Goal: Transaction & Acquisition: Purchase product/service

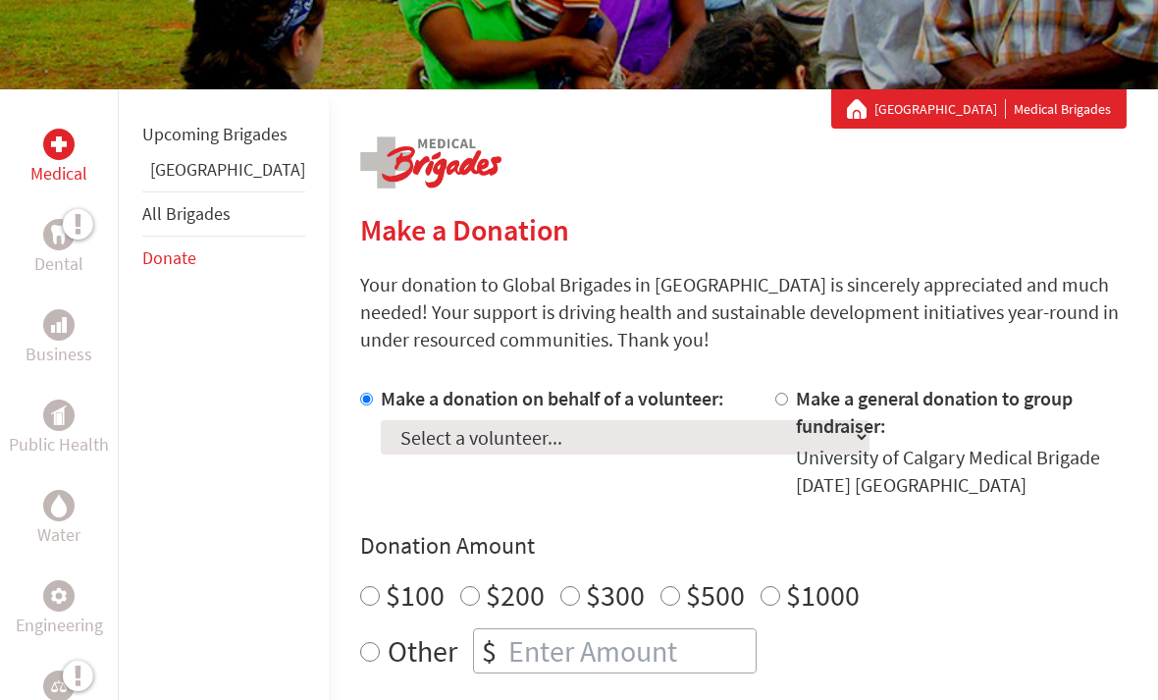
click at [475, 452] on select "Select a volunteer... [PERSON_NAME] [PERSON_NAME] [PERSON_NAME] [PERSON_NAME] […" at bounding box center [625, 437] width 489 height 34
click at [545, 427] on select "Select a volunteer... [PERSON_NAME] [PERSON_NAME] [PERSON_NAME] [PERSON_NAME] […" at bounding box center [625, 437] width 489 height 34
click at [538, 439] on select "Select a volunteer... [PERSON_NAME] [PERSON_NAME] [PERSON_NAME] [PERSON_NAME] […" at bounding box center [625, 437] width 489 height 34
select select "0A151447-94FB-11F0-9E6E-42010A400005"
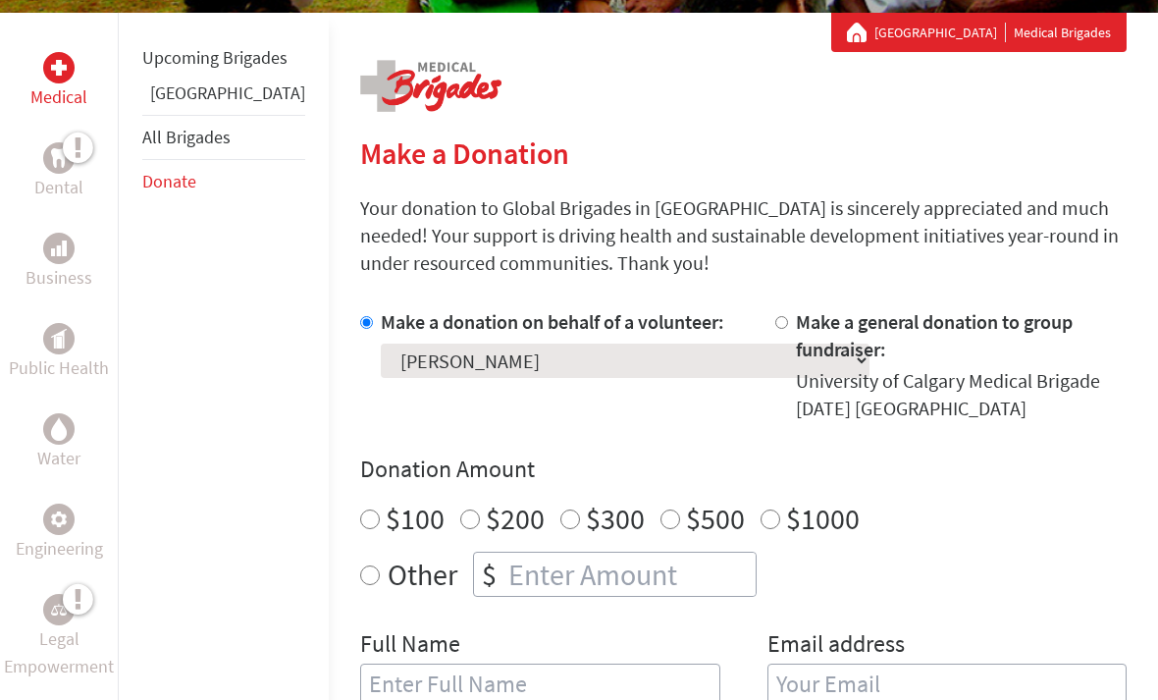
scroll to position [330, 0]
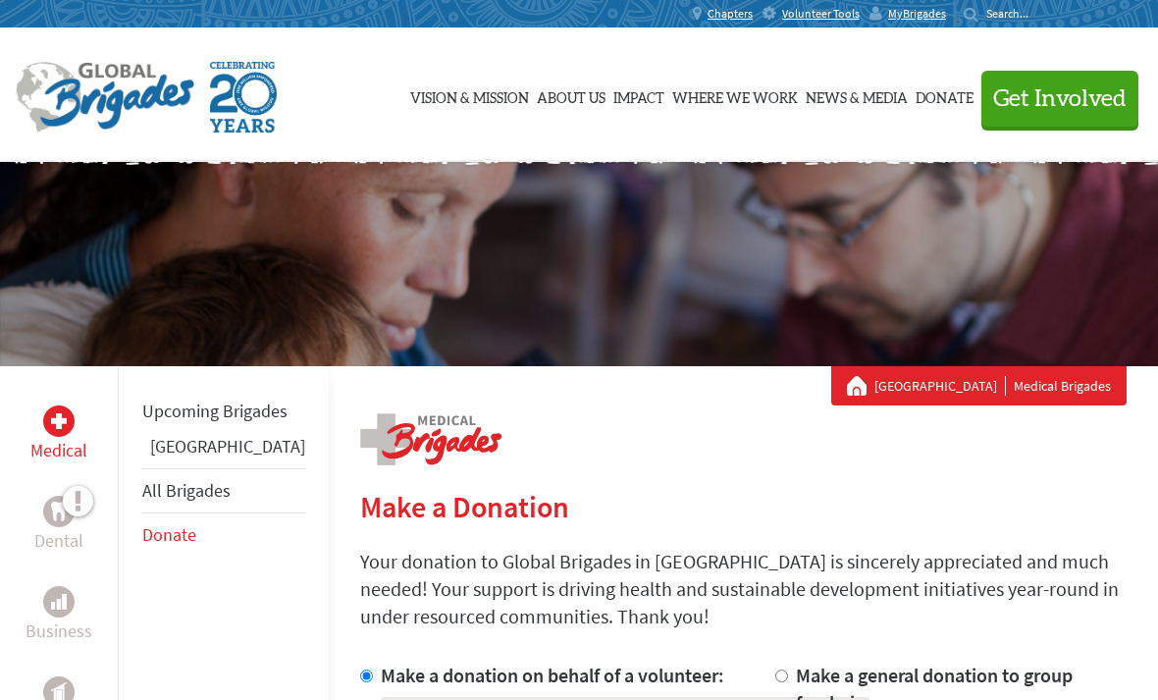
scroll to position [302, 0]
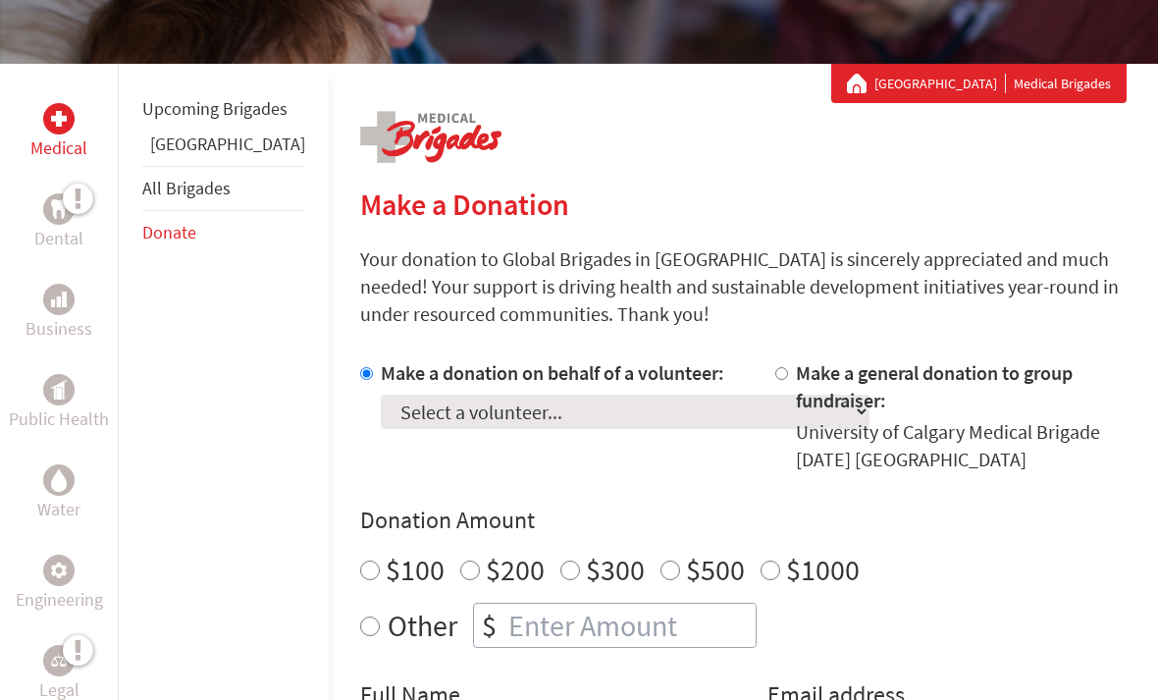
click at [501, 413] on select "Select a volunteer... [PERSON_NAME] [PERSON_NAME] [PERSON_NAME] [PERSON_NAME] […" at bounding box center [625, 411] width 489 height 34
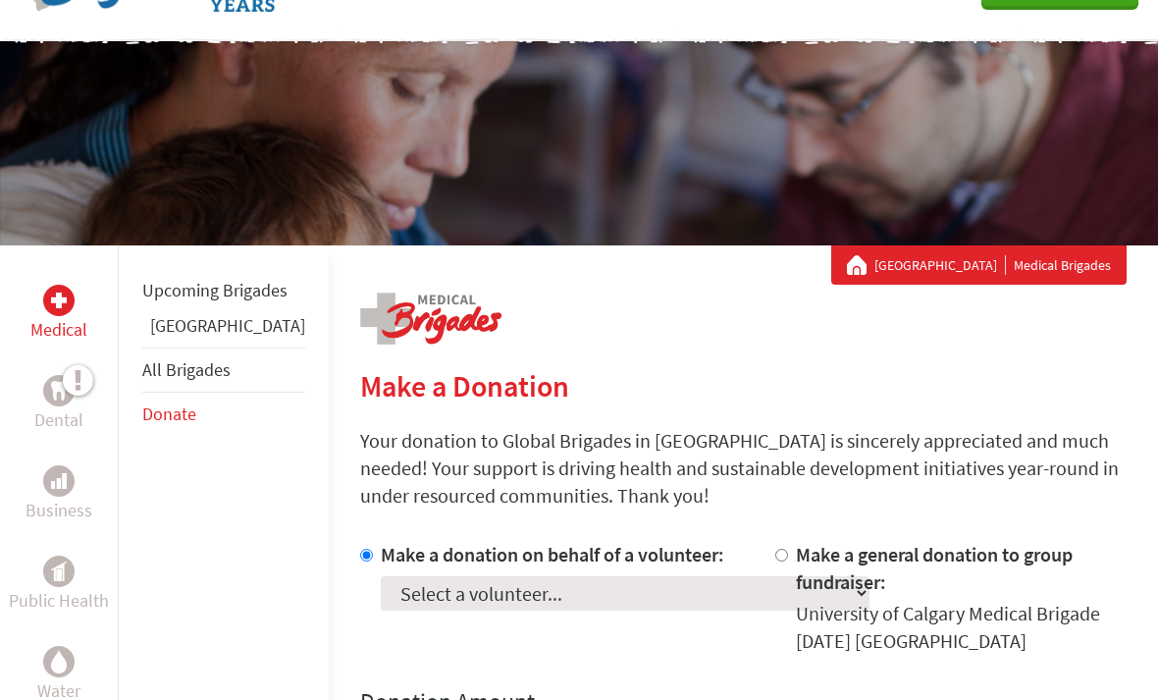
scroll to position [0, 0]
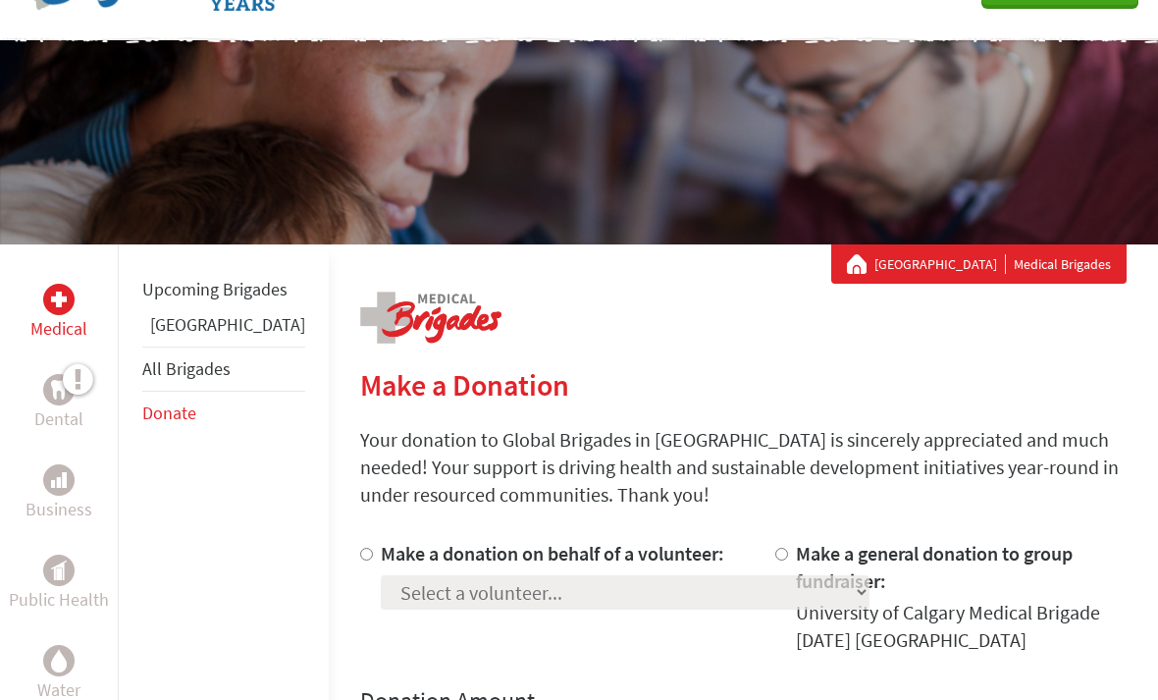
scroll to position [131, 0]
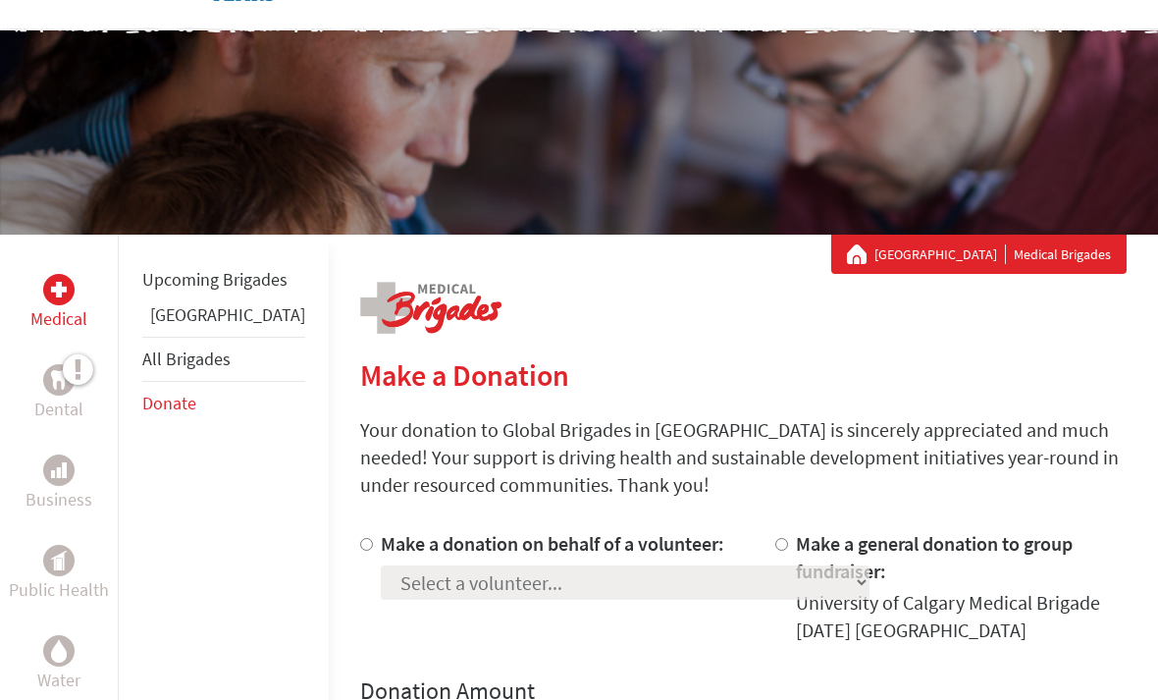
click at [444, 546] on label "Make a donation on behalf of a volunteer:" at bounding box center [552, 543] width 343 height 25
click at [373, 546] on input "Make a donation on behalf of a volunteer:" at bounding box center [366, 544] width 13 height 13
radio input "true"
click at [445, 579] on select "Select a volunteer... [PERSON_NAME] [PERSON_NAME] [PERSON_NAME] [PERSON_NAME] […" at bounding box center [625, 582] width 489 height 34
click at [490, 582] on select "Select a volunteer... [PERSON_NAME] [PERSON_NAME] [PERSON_NAME] [PERSON_NAME] […" at bounding box center [625, 582] width 489 height 34
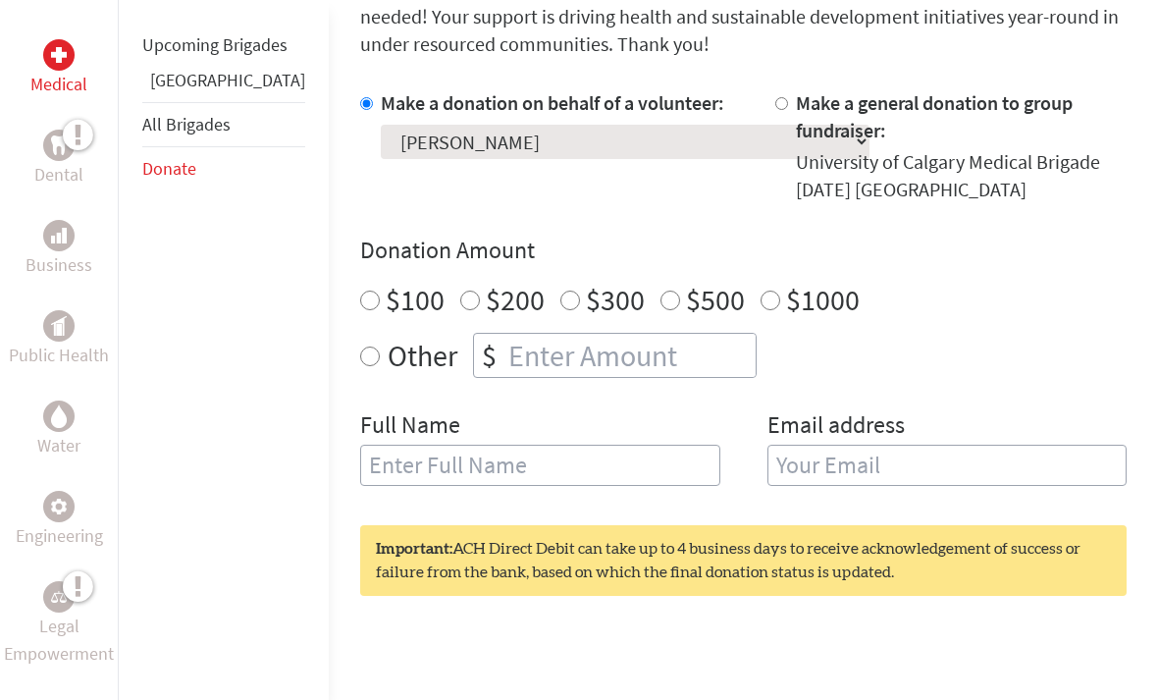
scroll to position [573, 0]
click at [381, 153] on select "Select a volunteer... [PERSON_NAME] [PERSON_NAME] [PERSON_NAME] [PERSON_NAME] […" at bounding box center [625, 141] width 489 height 34
click at [521, 114] on label "Make a donation on behalf of a volunteer:" at bounding box center [552, 101] width 343 height 25
click at [373, 109] on input "Make a donation on behalf of a volunteer:" at bounding box center [366, 102] width 13 height 13
click at [536, 136] on select "Select a volunteer... [PERSON_NAME] [PERSON_NAME] [PERSON_NAME] [PERSON_NAME] […" at bounding box center [625, 141] width 489 height 34
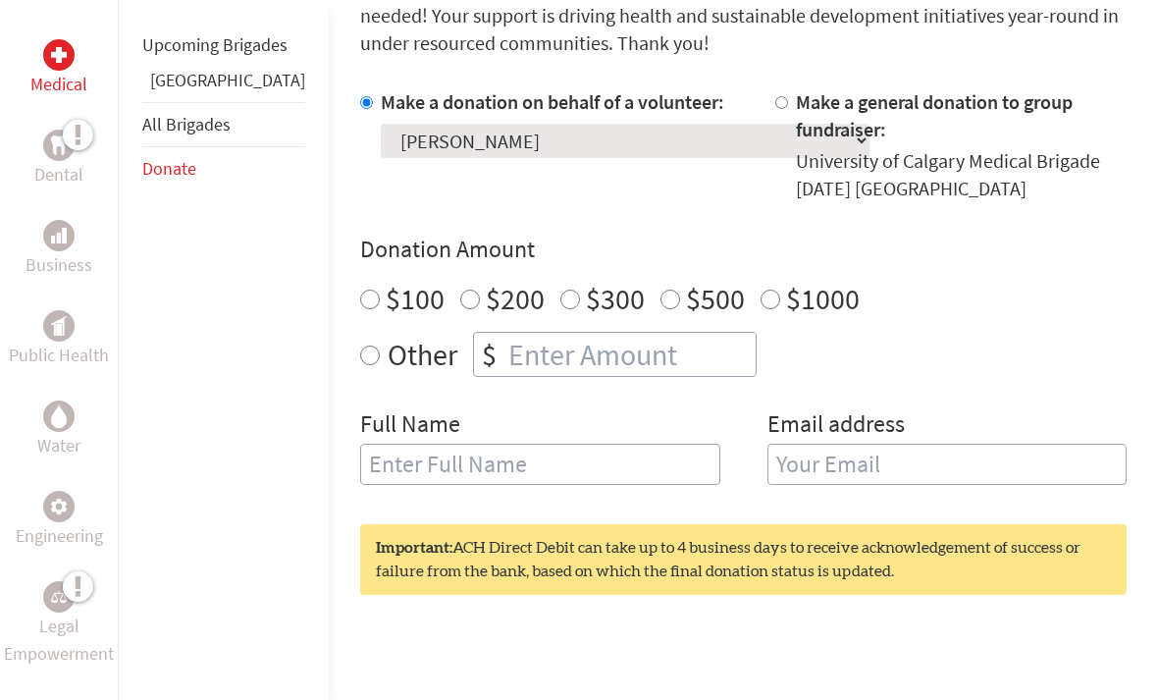
select select "0A151447-94FB-11F0-9E6E-42010A400005"
click at [466, 139] on select "Select a volunteer... [PERSON_NAME] [PERSON_NAME] [PERSON_NAME] [PERSON_NAME] […" at bounding box center [625, 141] width 489 height 34
click at [575, 125] on select "Select a volunteer... [PERSON_NAME] [PERSON_NAME] [PERSON_NAME] [PERSON_NAME] […" at bounding box center [625, 141] width 489 height 34
click at [693, 234] on h4 "Donation Amount" at bounding box center [743, 249] width 766 height 31
